Goal: Book appointment/travel/reservation

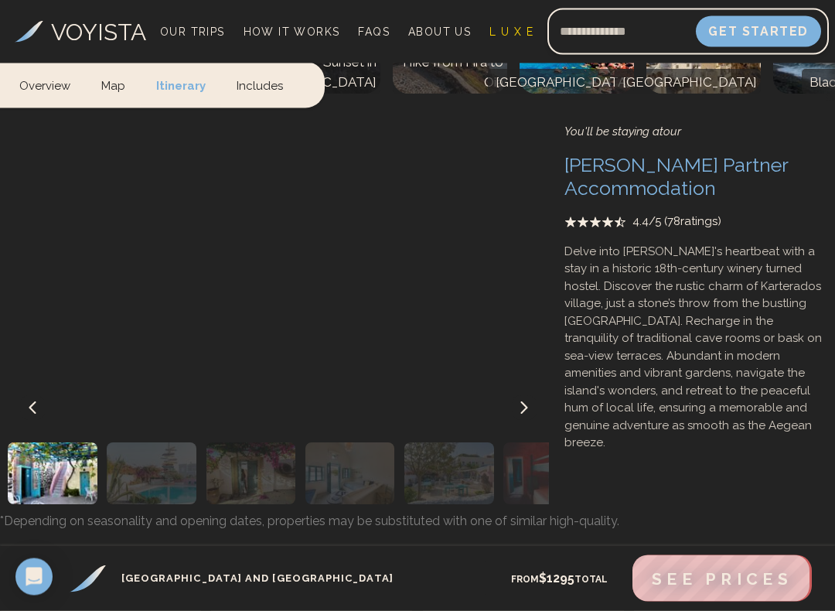
scroll to position [7353, 0]
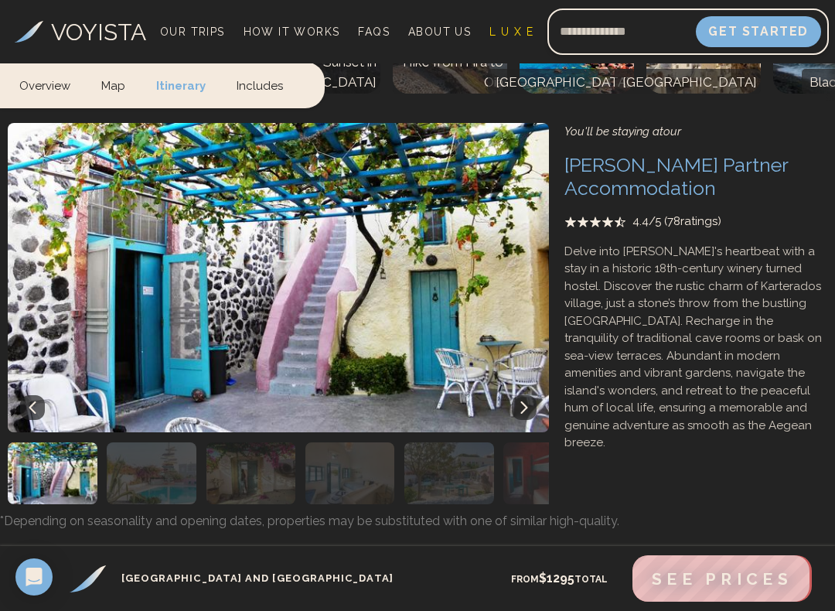
click at [715, 577] on span "See Prices" at bounding box center [722, 578] width 141 height 19
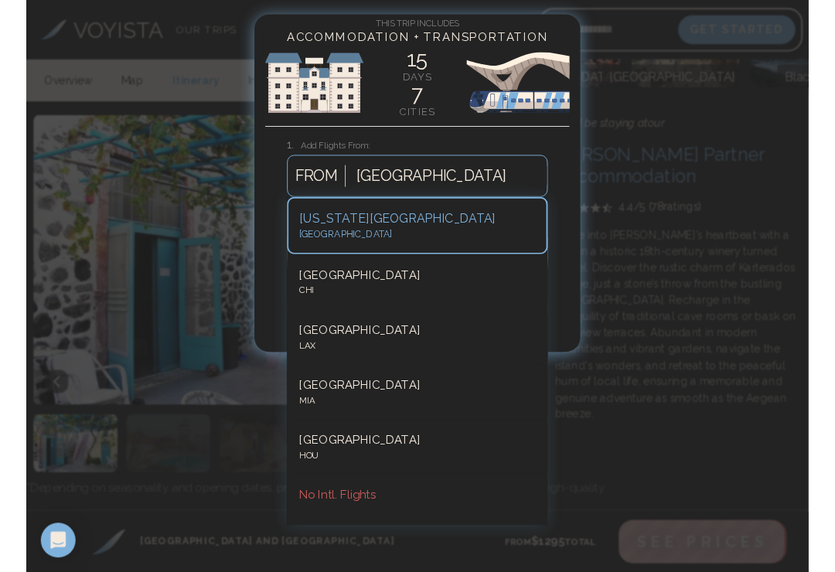
scroll to position [7353, 0]
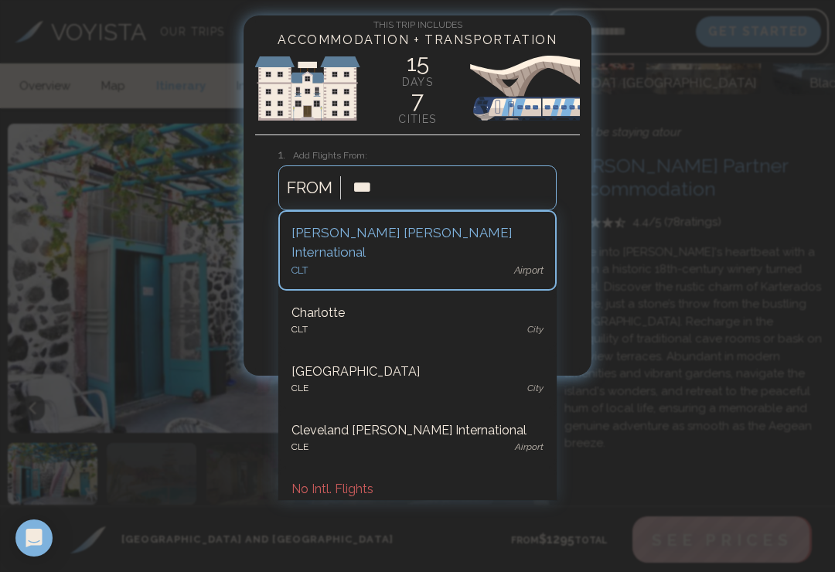
click at [403, 237] on div "[PERSON_NAME] [PERSON_NAME] International" at bounding box center [417, 242] width 252 height 39
type input "***"
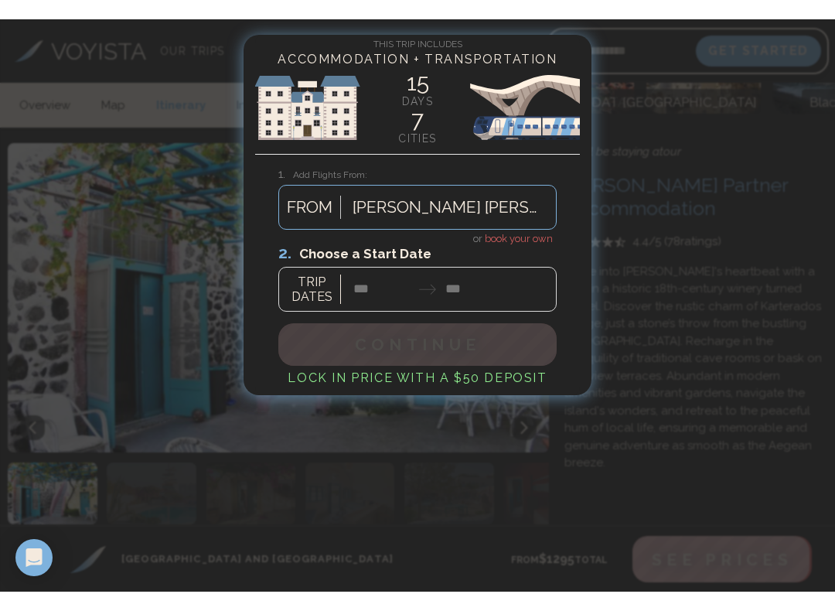
scroll to position [7353, 0]
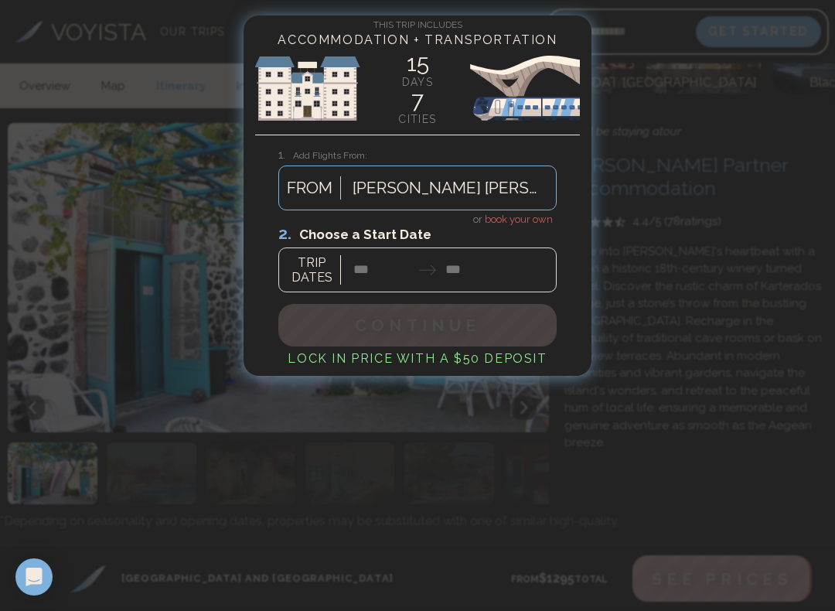
click at [377, 269] on div at bounding box center [417, 257] width 278 height 69
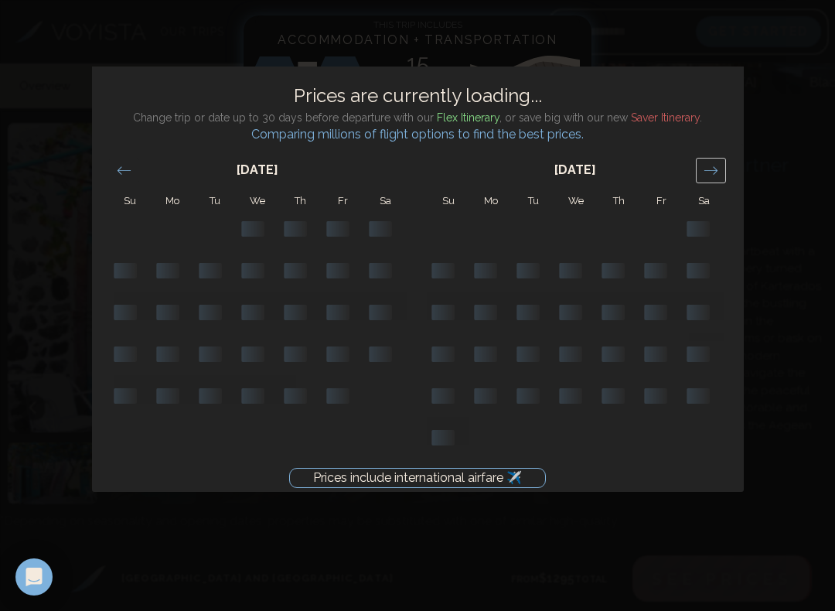
click at [707, 172] on icon "Move forward to switch to the next month." at bounding box center [710, 170] width 15 height 15
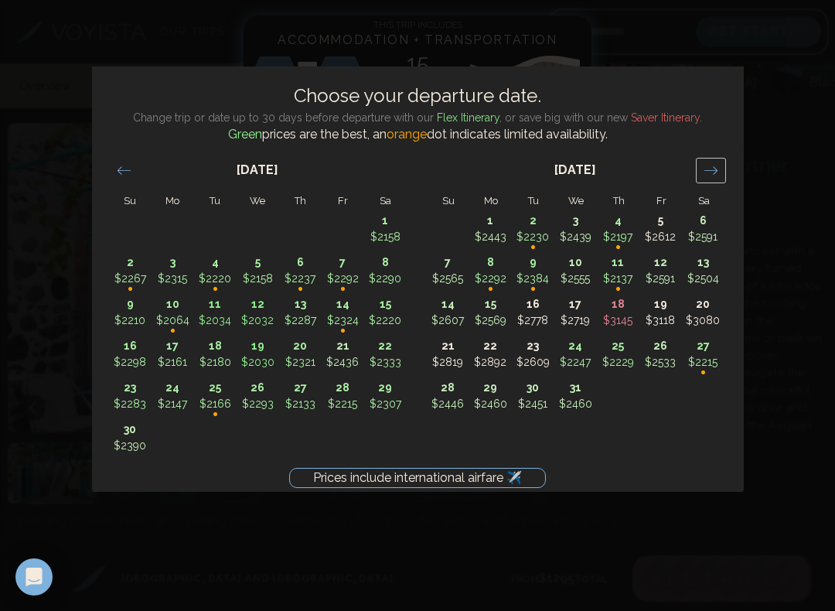
click at [710, 173] on icon "Move forward to switch to the next month." at bounding box center [710, 170] width 15 height 15
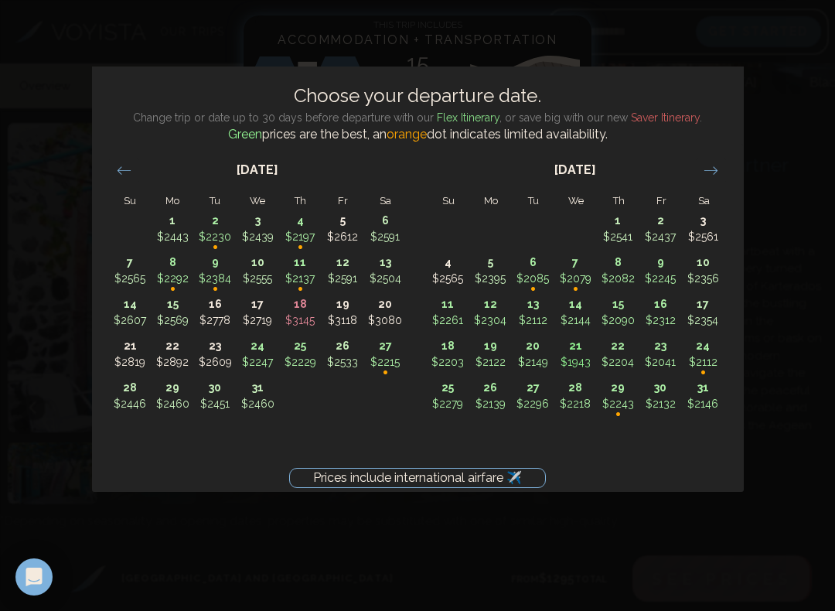
click at [706, 172] on icon "Move forward to switch to the next month." at bounding box center [710, 170] width 15 height 15
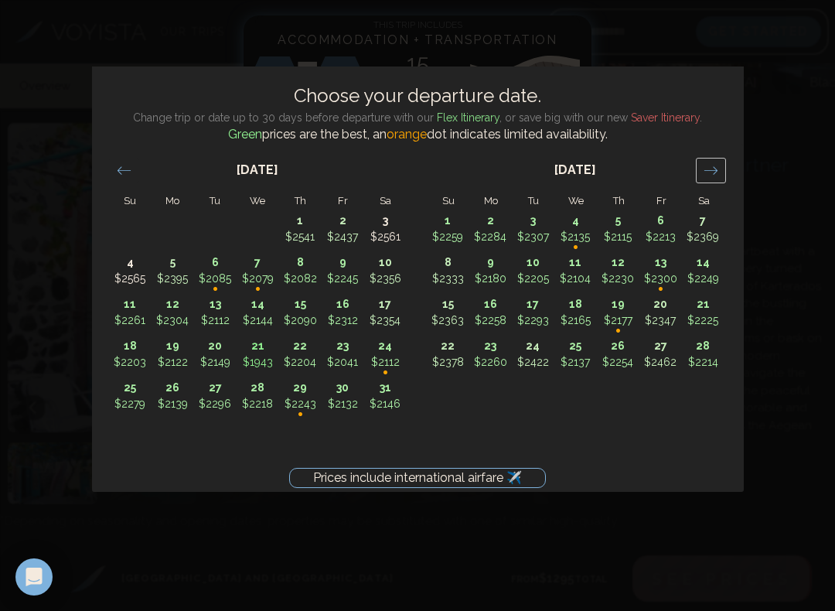
click at [707, 175] on icon "Move forward to switch to the next month." at bounding box center [710, 170] width 15 height 15
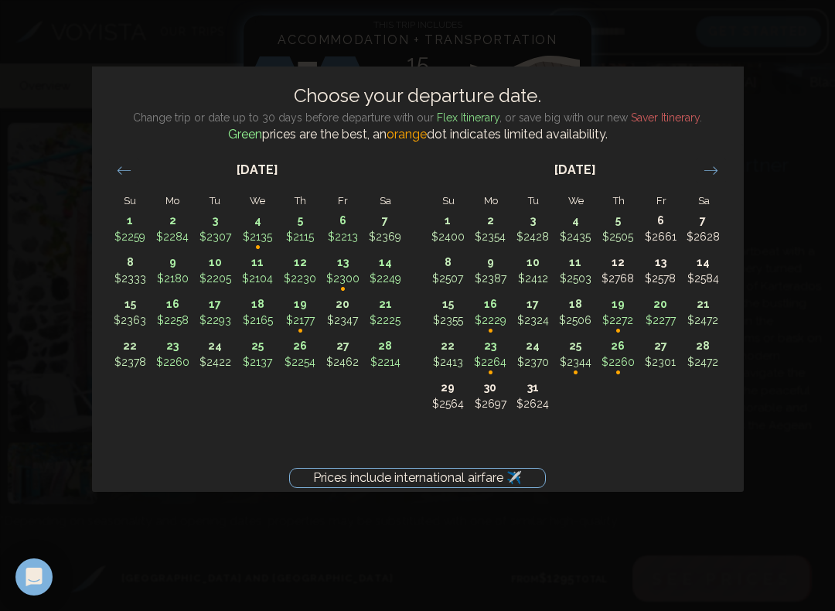
click at [713, 178] on div "Move forward to switch to the next month." at bounding box center [711, 171] width 30 height 26
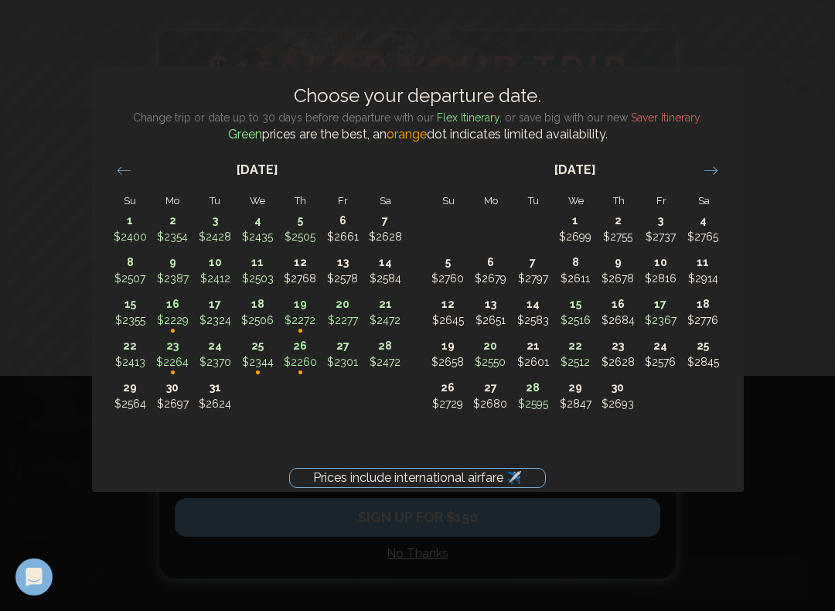
click at [712, 178] on div "Move forward to switch to the next month." at bounding box center [711, 171] width 30 height 26
click at [712, 177] on icon "Move forward to switch to the next month." at bounding box center [710, 170] width 15 height 15
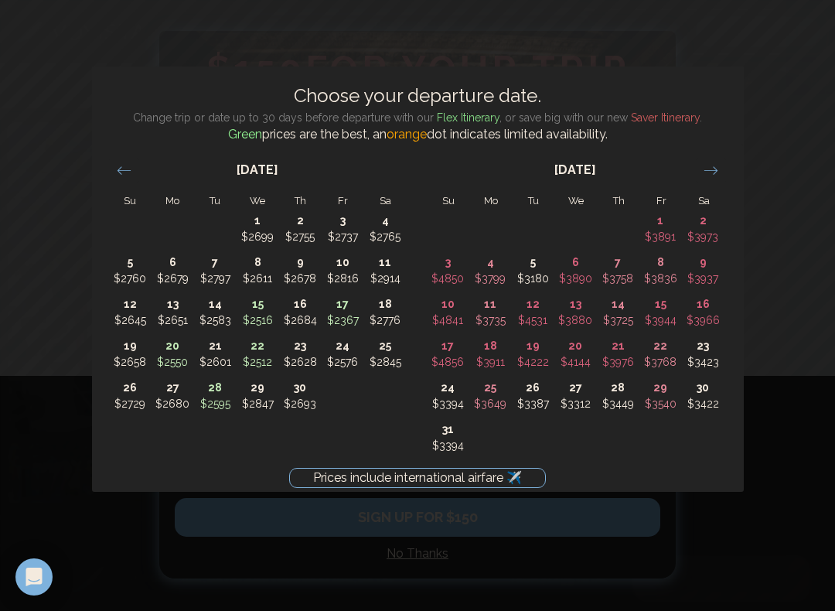
click at [713, 173] on icon "Move forward to switch to the next month." at bounding box center [710, 170] width 15 height 15
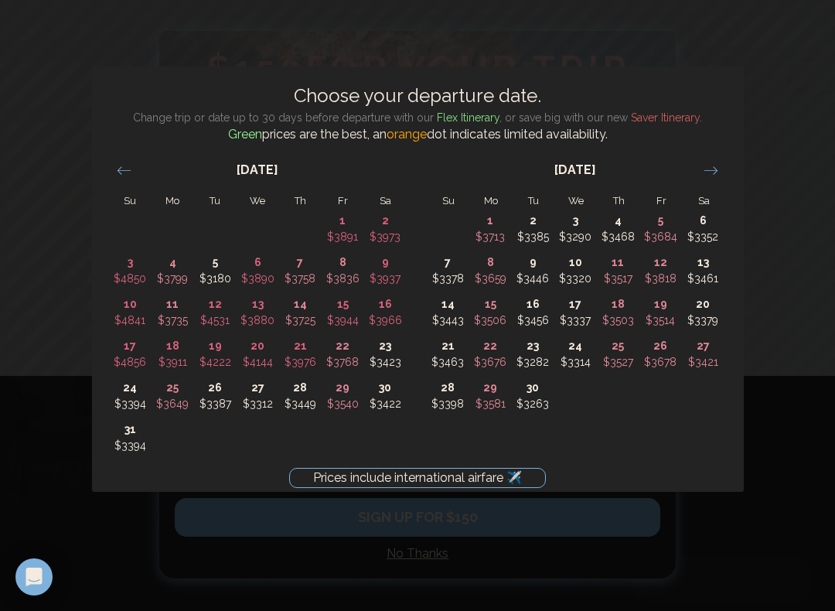
click at [121, 175] on icon "Move backward to switch to the previous month." at bounding box center [124, 170] width 15 height 15
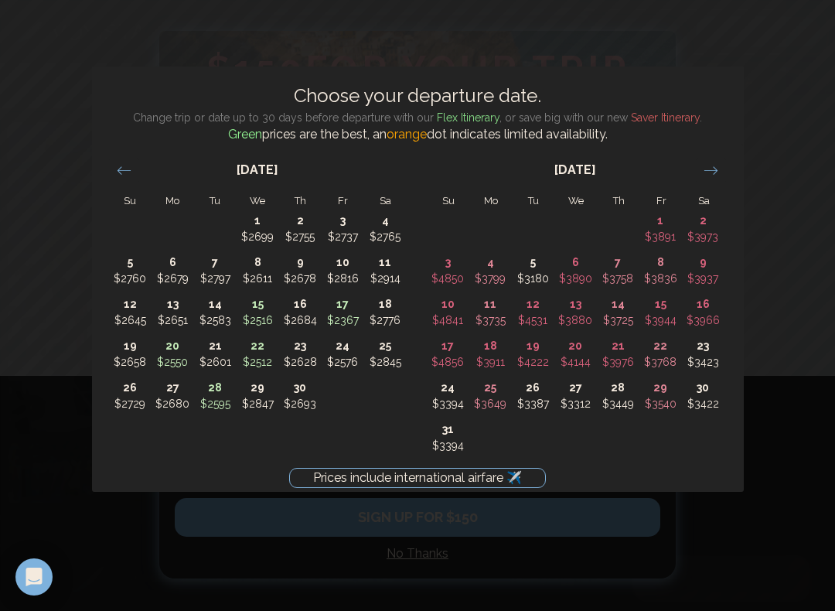
click at [383, 300] on p "18" at bounding box center [385, 304] width 41 height 16
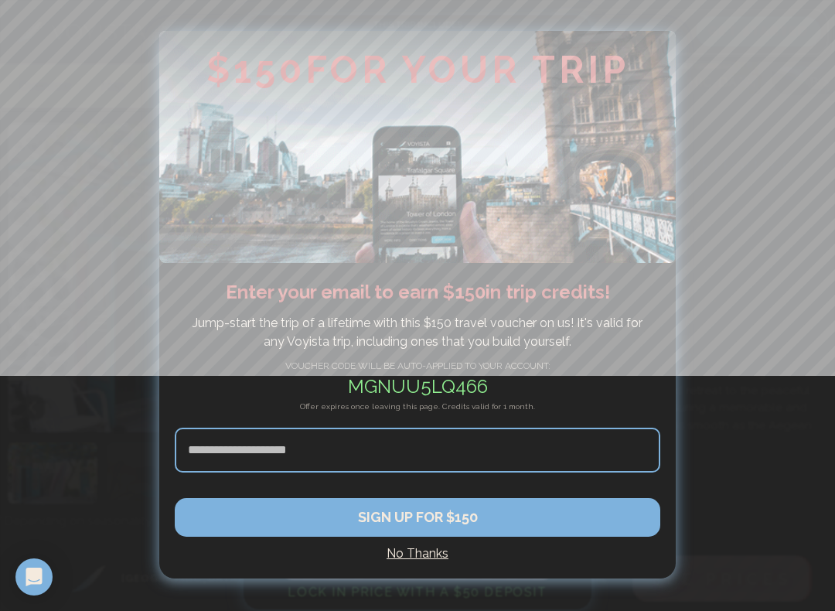
type input "********"
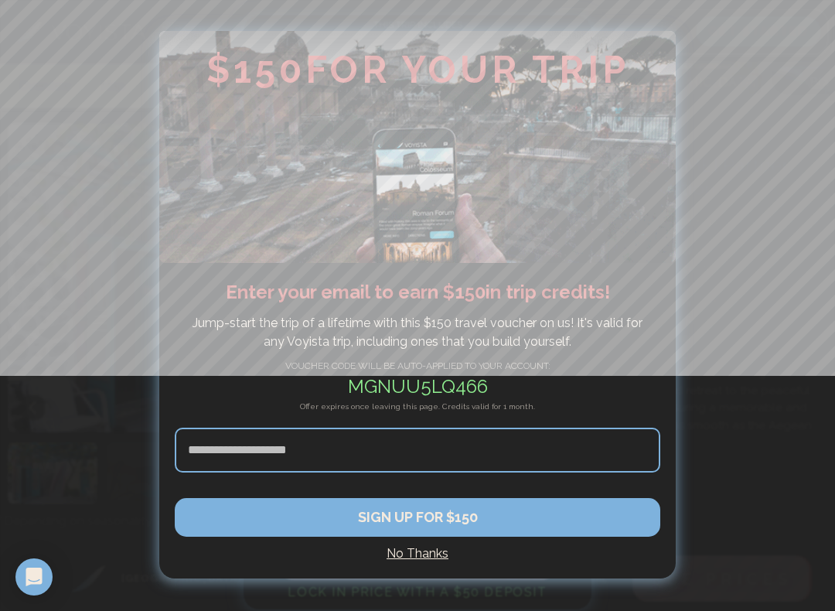
type input "*******"
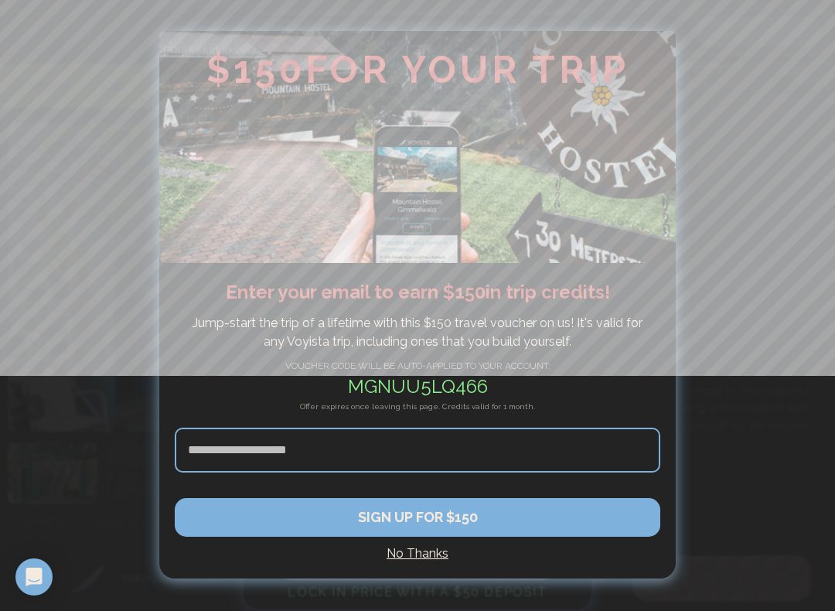
click at [403, 450] on input at bounding box center [417, 449] width 485 height 45
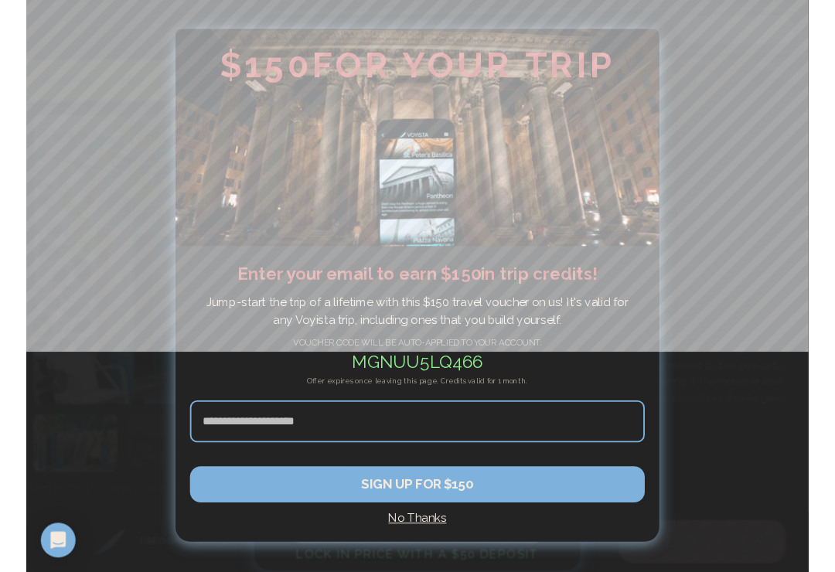
scroll to position [7379, 0]
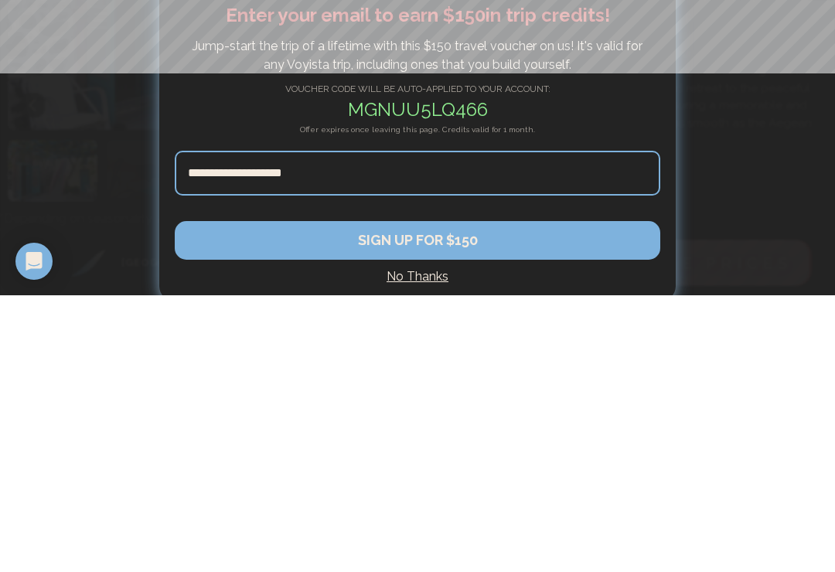
type input "**********"
click at [425, 498] on button "SIGN UP FOR $150" at bounding box center [417, 517] width 485 height 39
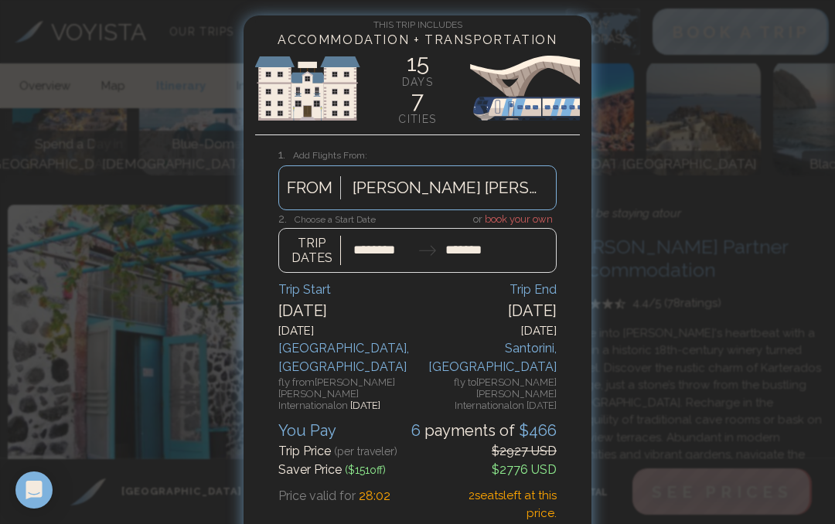
scroll to position [7268, 0]
